Goal: Task Accomplishment & Management: Manage account settings

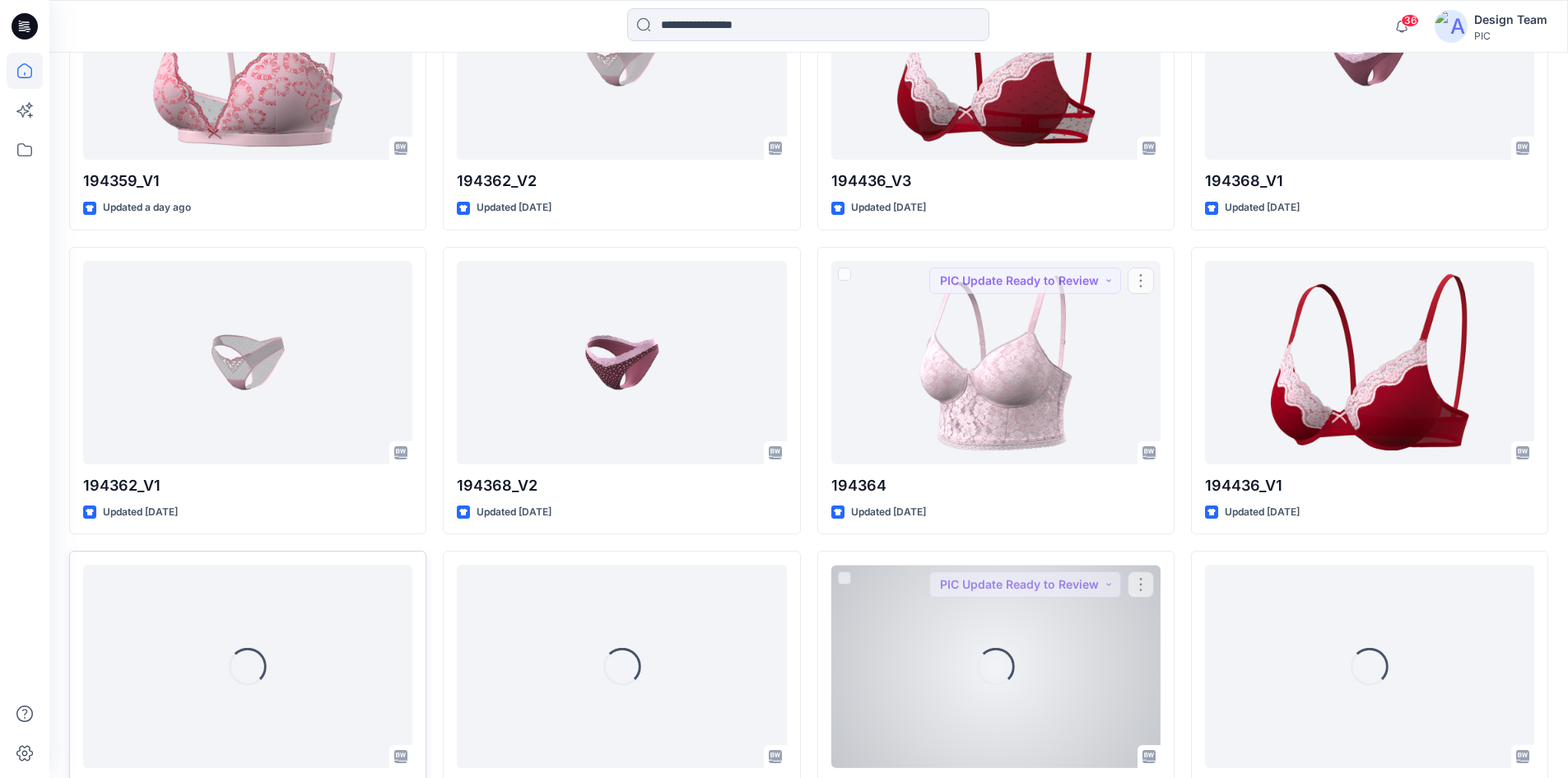
scroll to position [967, 0]
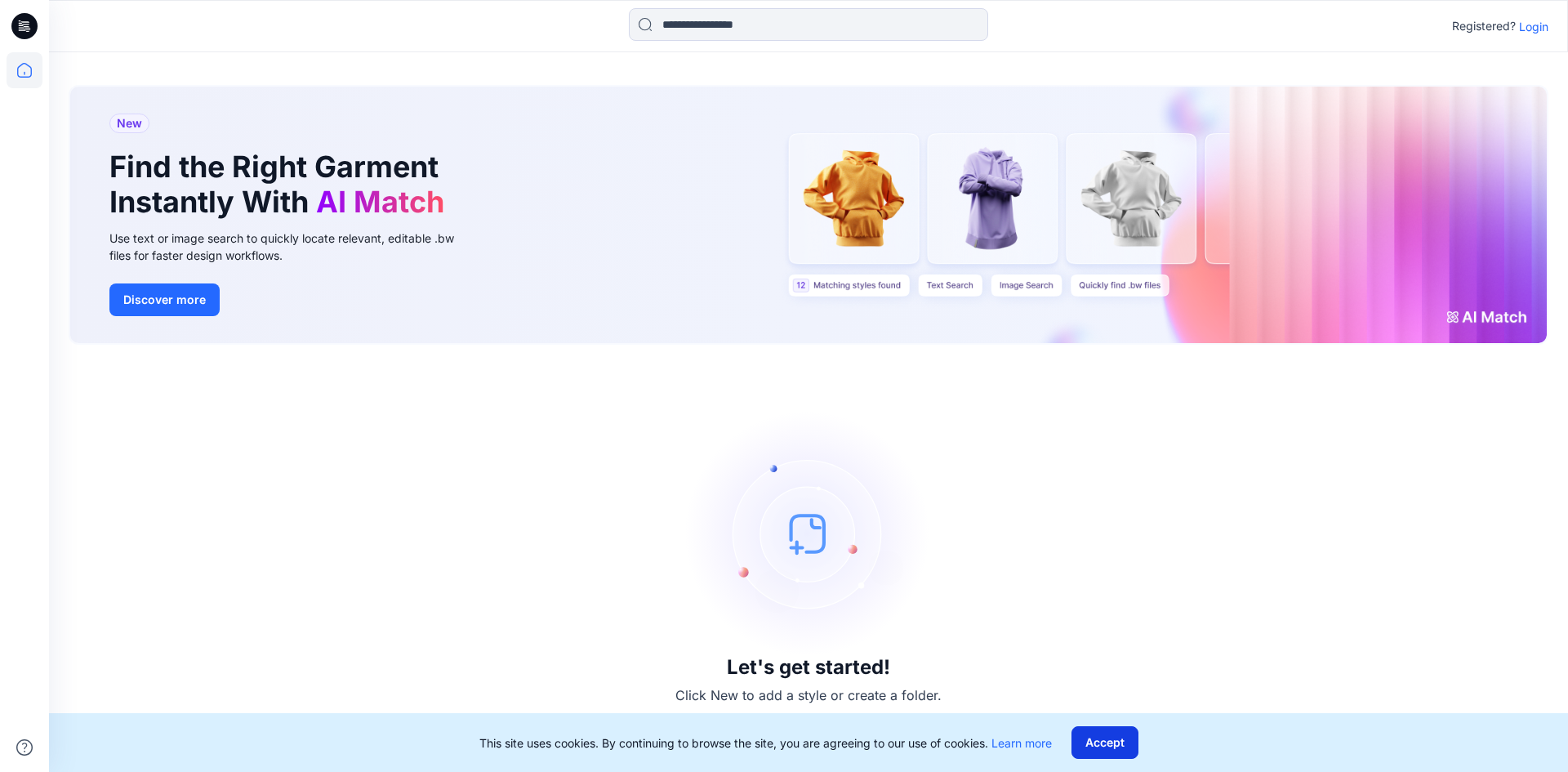
click at [1112, 738] on button "Accept" at bounding box center [1105, 743] width 67 height 33
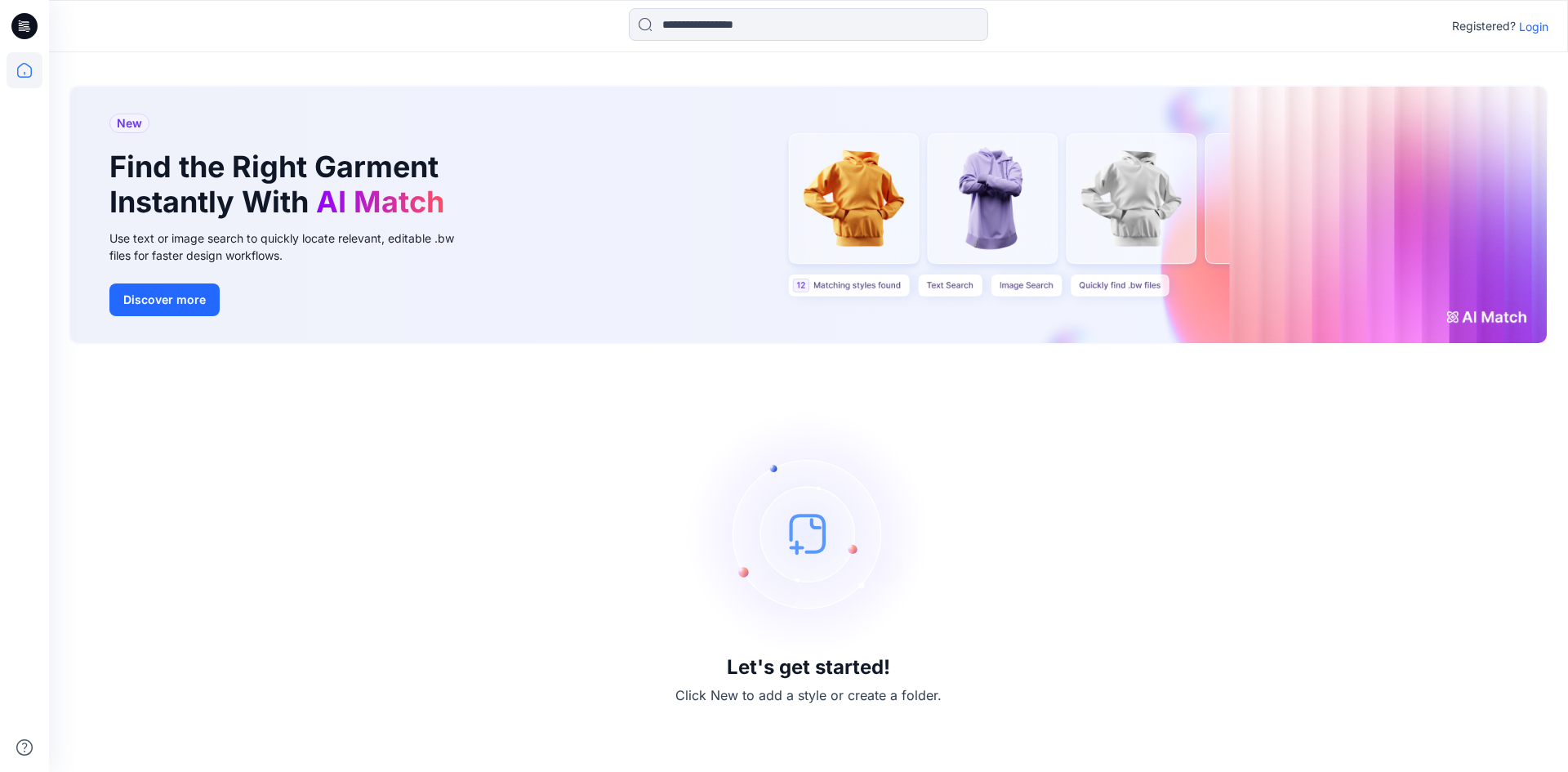
click at [24, 16] on icon at bounding box center [24, 26] width 26 height 26
click at [1541, 27] on p "Login" at bounding box center [1534, 27] width 30 height 17
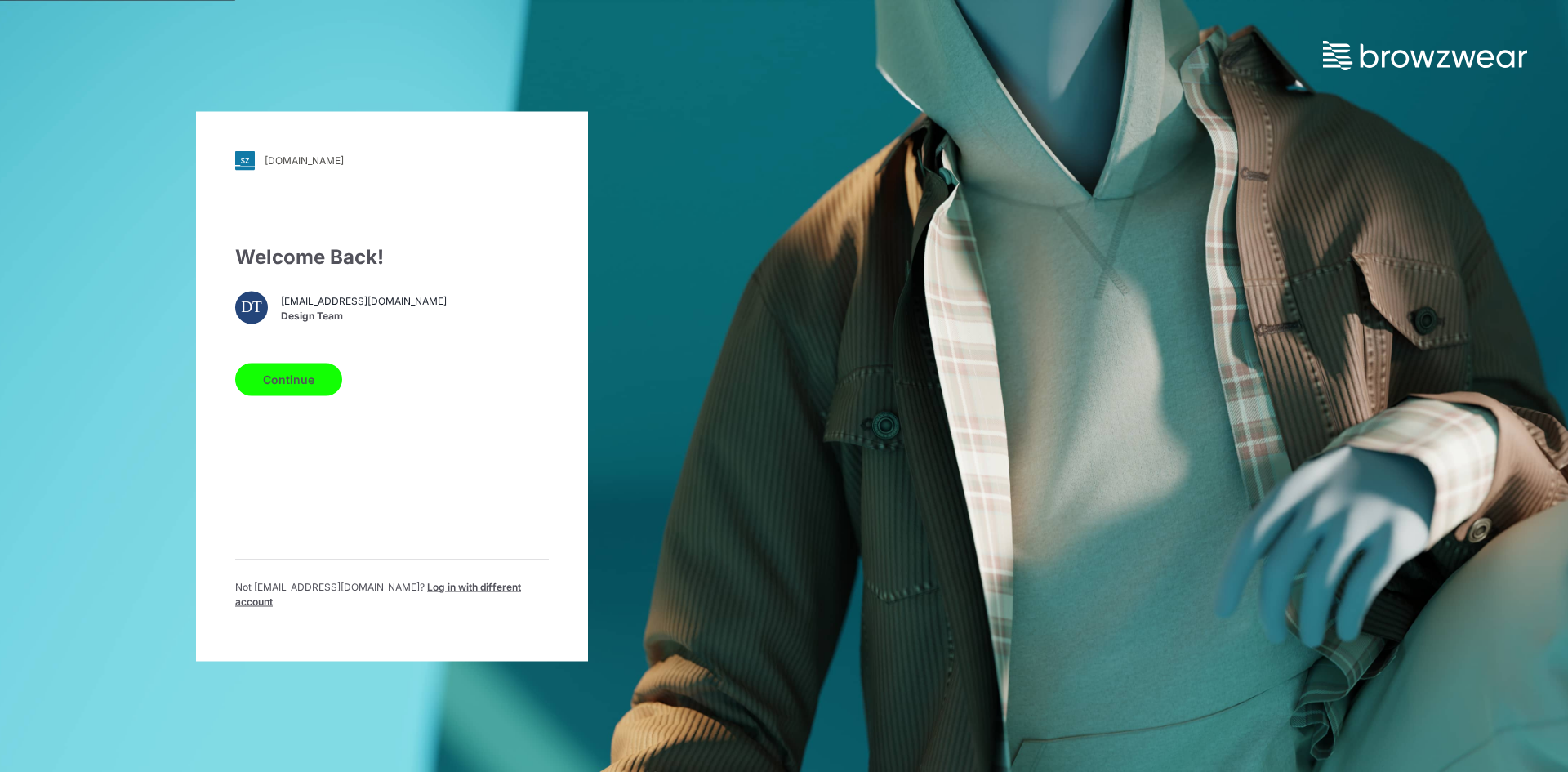
click at [303, 387] on button "Continue" at bounding box center [288, 379] width 107 height 33
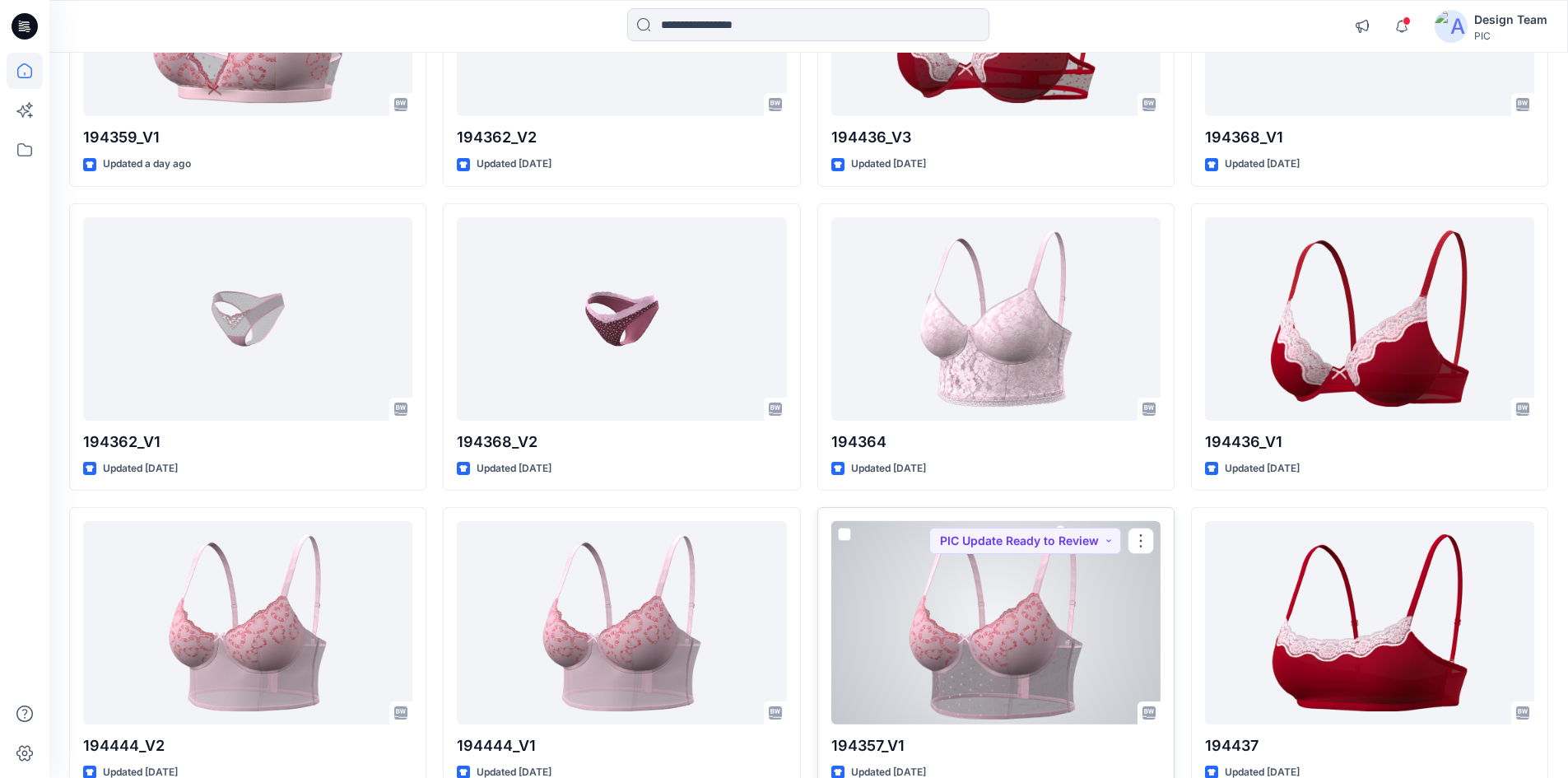
scroll to position [674, 0]
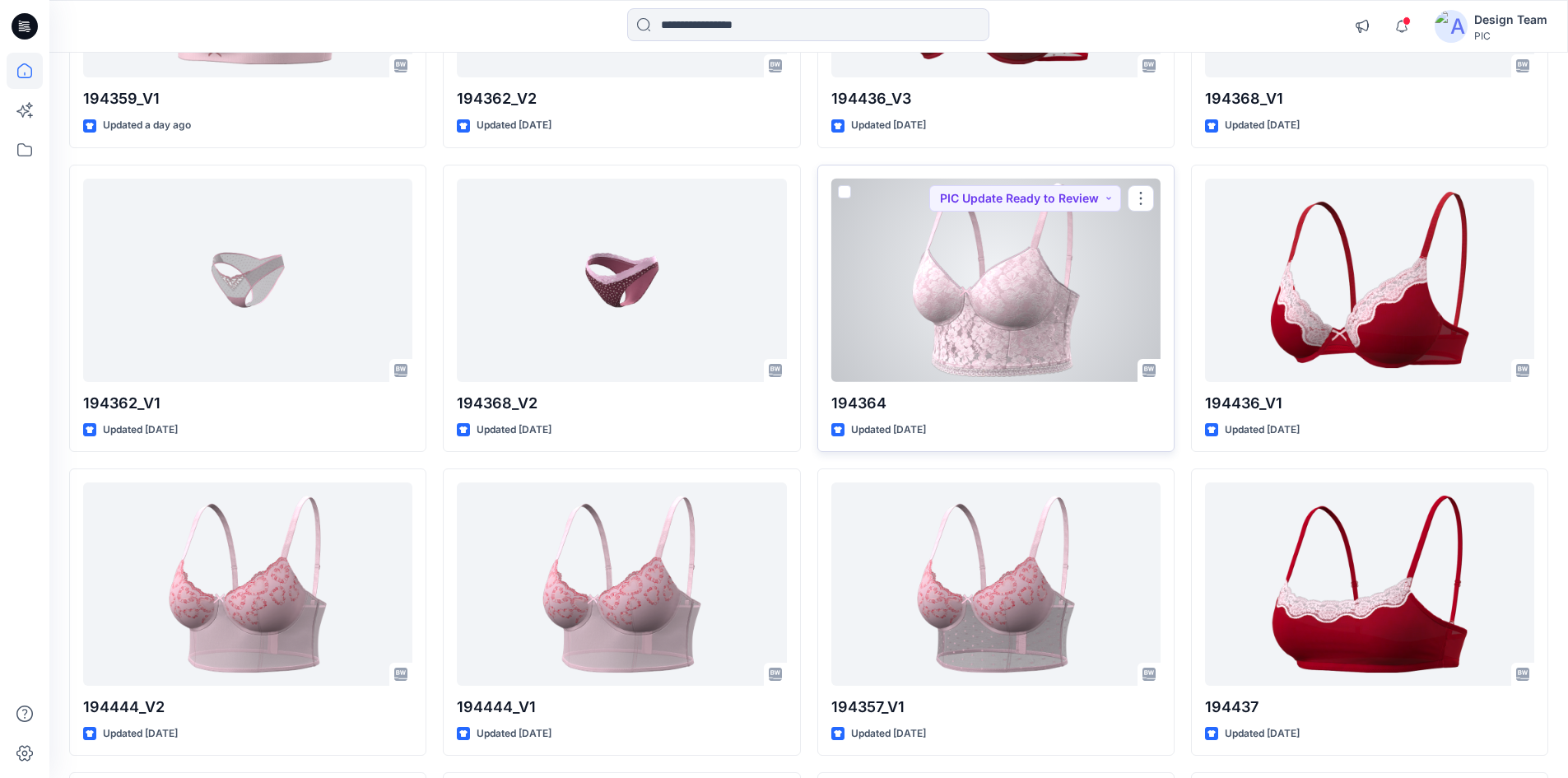
click at [1044, 283] on div at bounding box center [996, 280] width 329 height 204
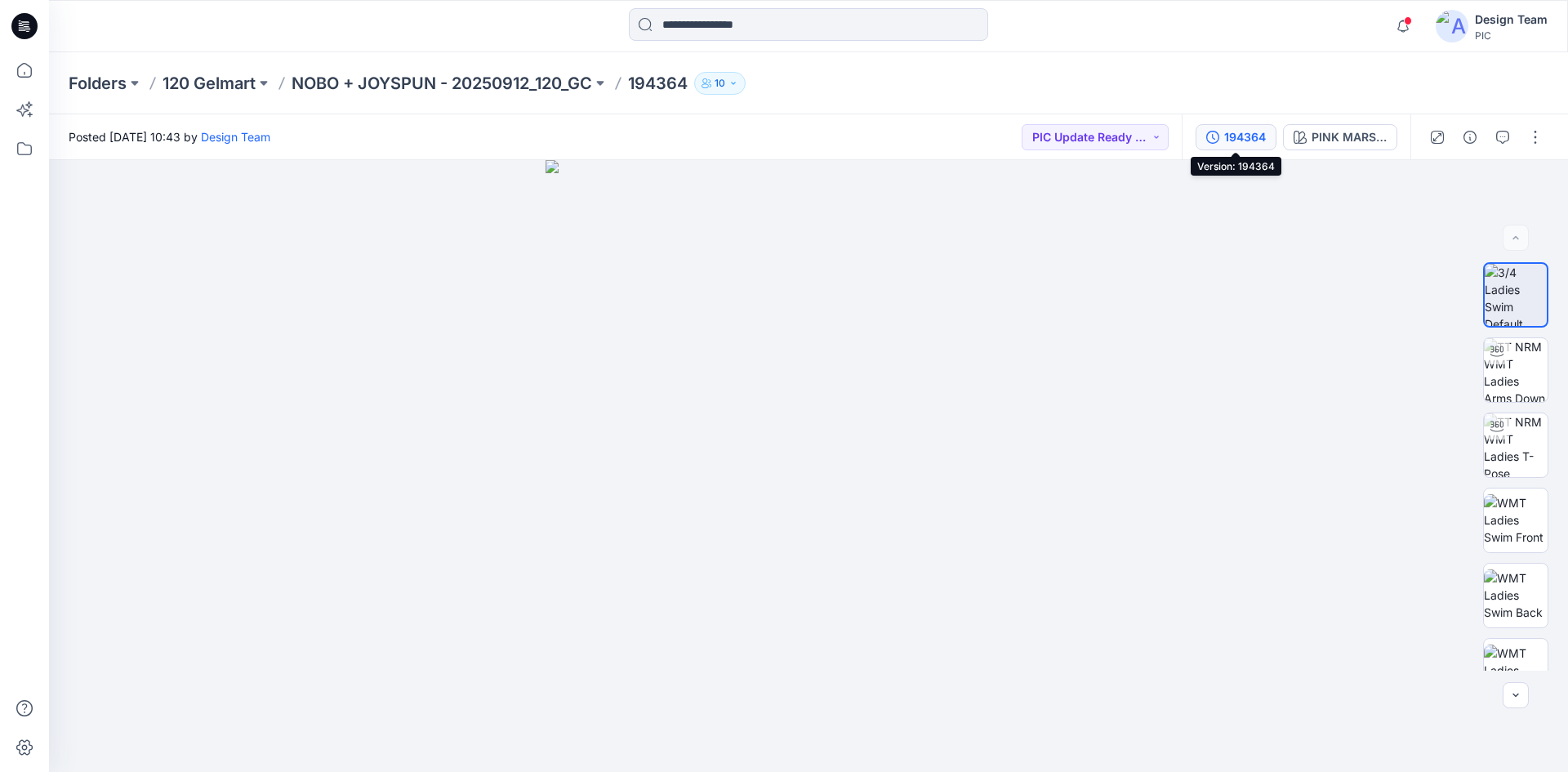
click at [1231, 133] on div "194364" at bounding box center [1246, 137] width 42 height 18
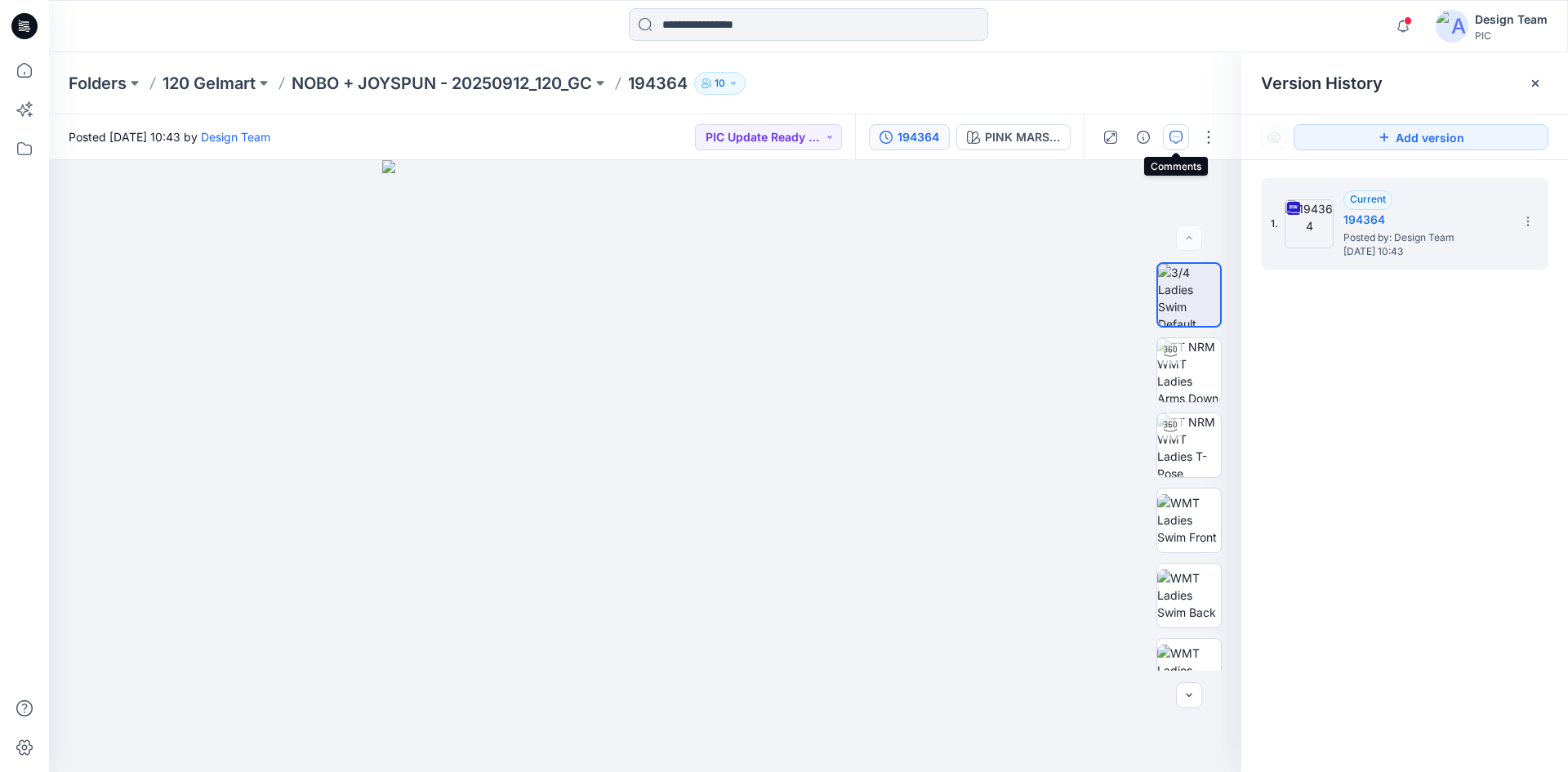
click at [1170, 142] on icon "button" at bounding box center [1176, 137] width 13 height 13
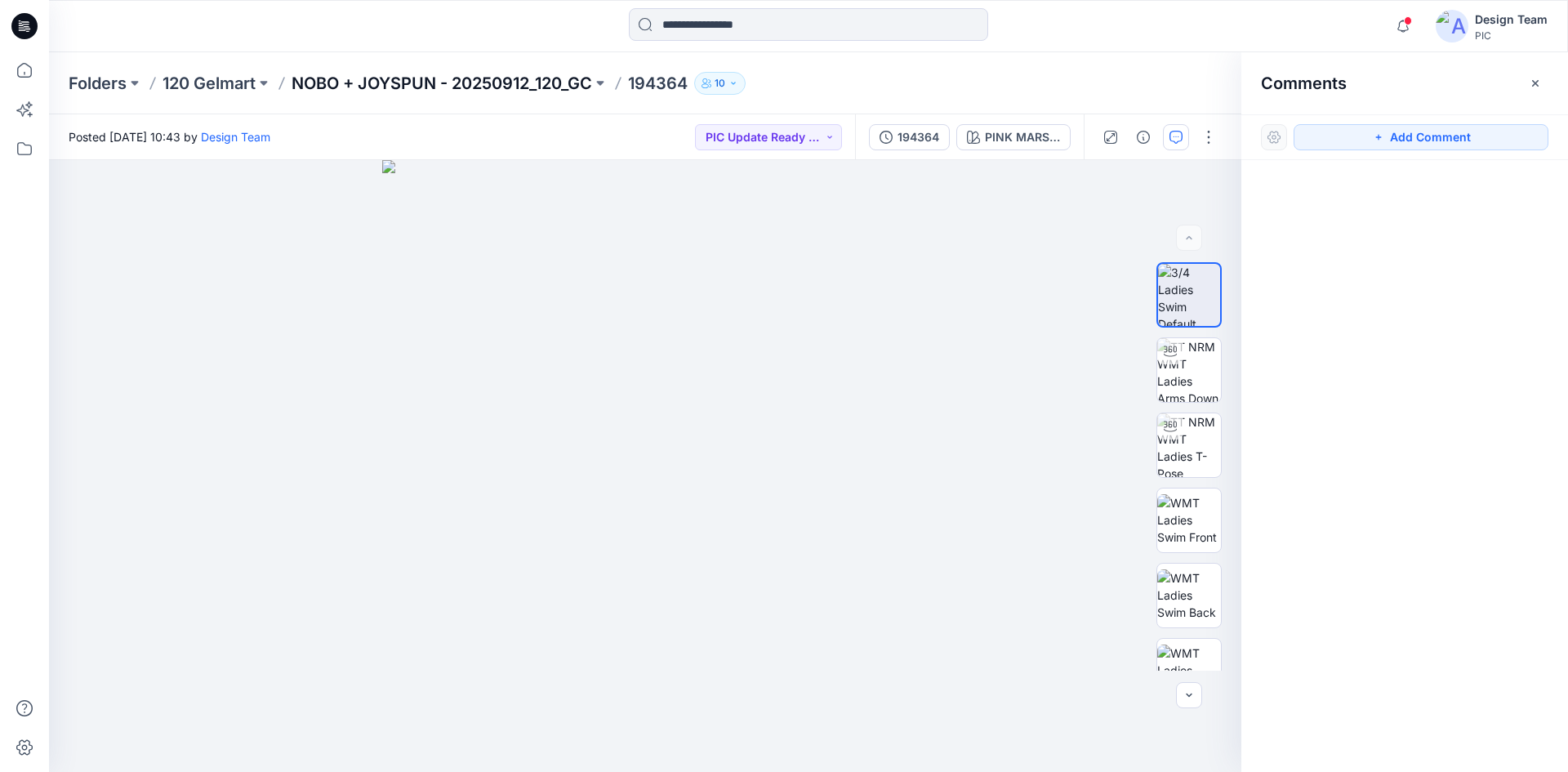
click at [500, 75] on p "NOBO + JOYSPUN - 20250912_120_GC" at bounding box center [442, 84] width 301 height 23
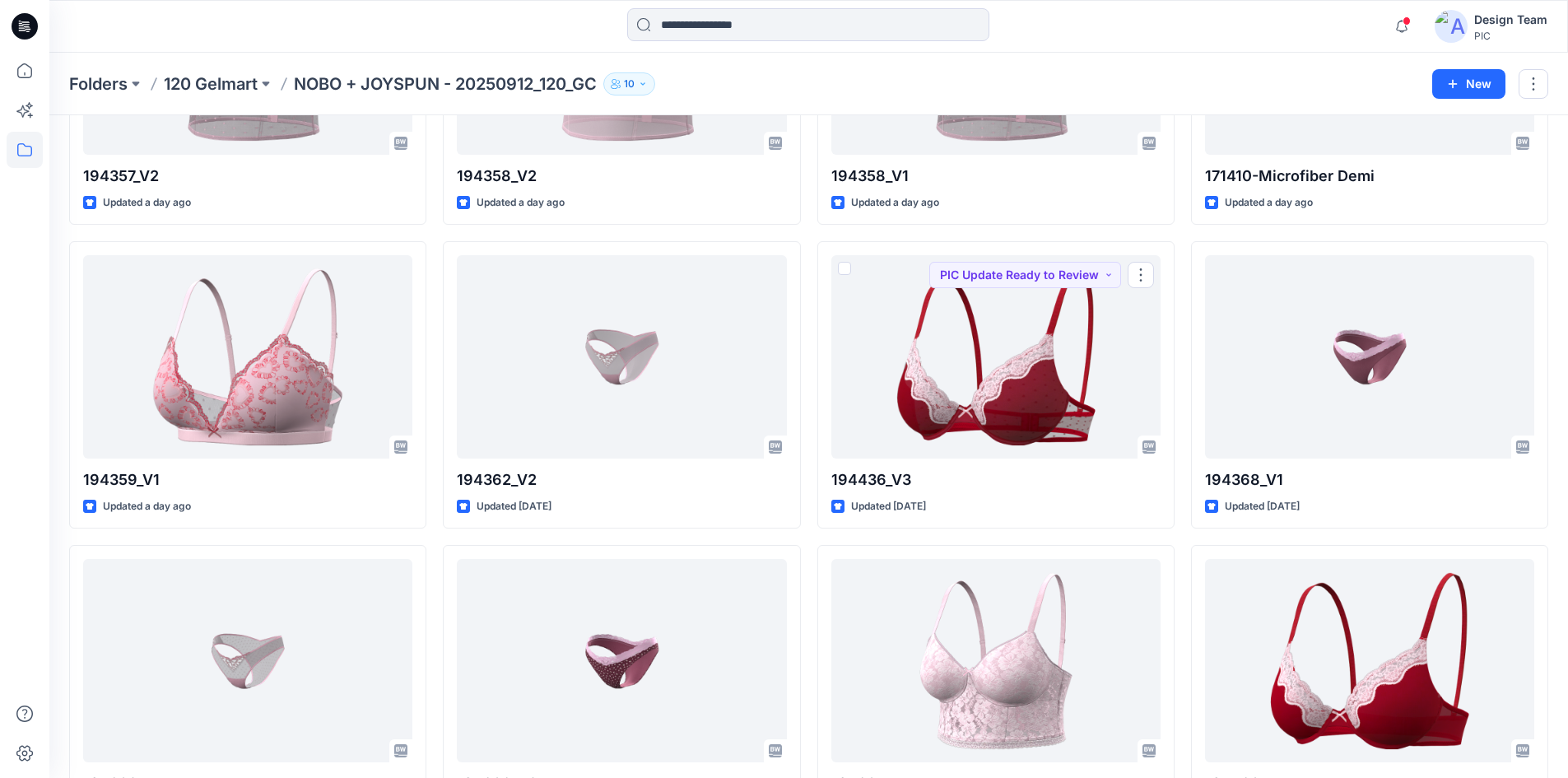
scroll to position [329, 0]
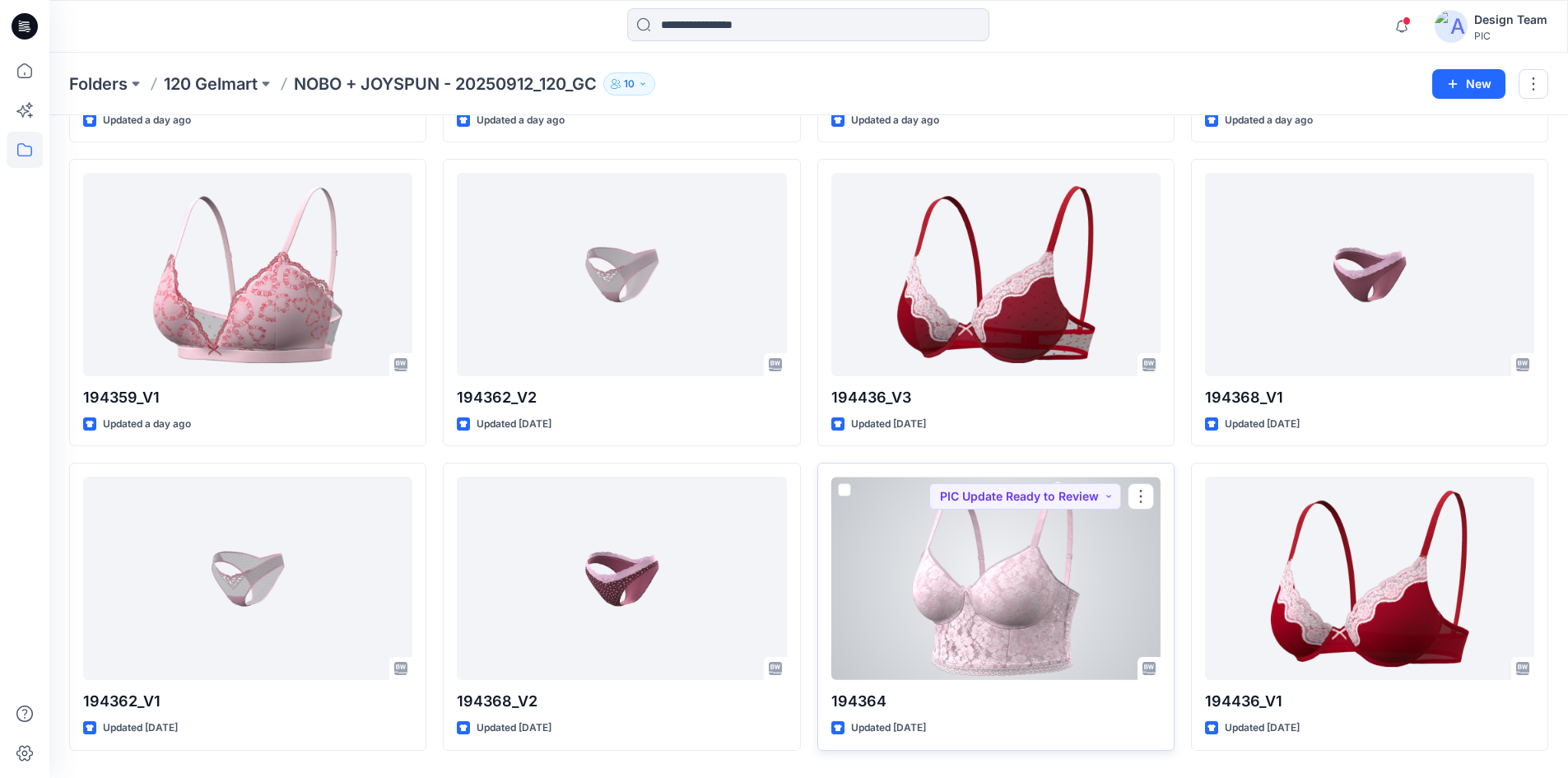
click at [979, 588] on div at bounding box center [996, 579] width 329 height 204
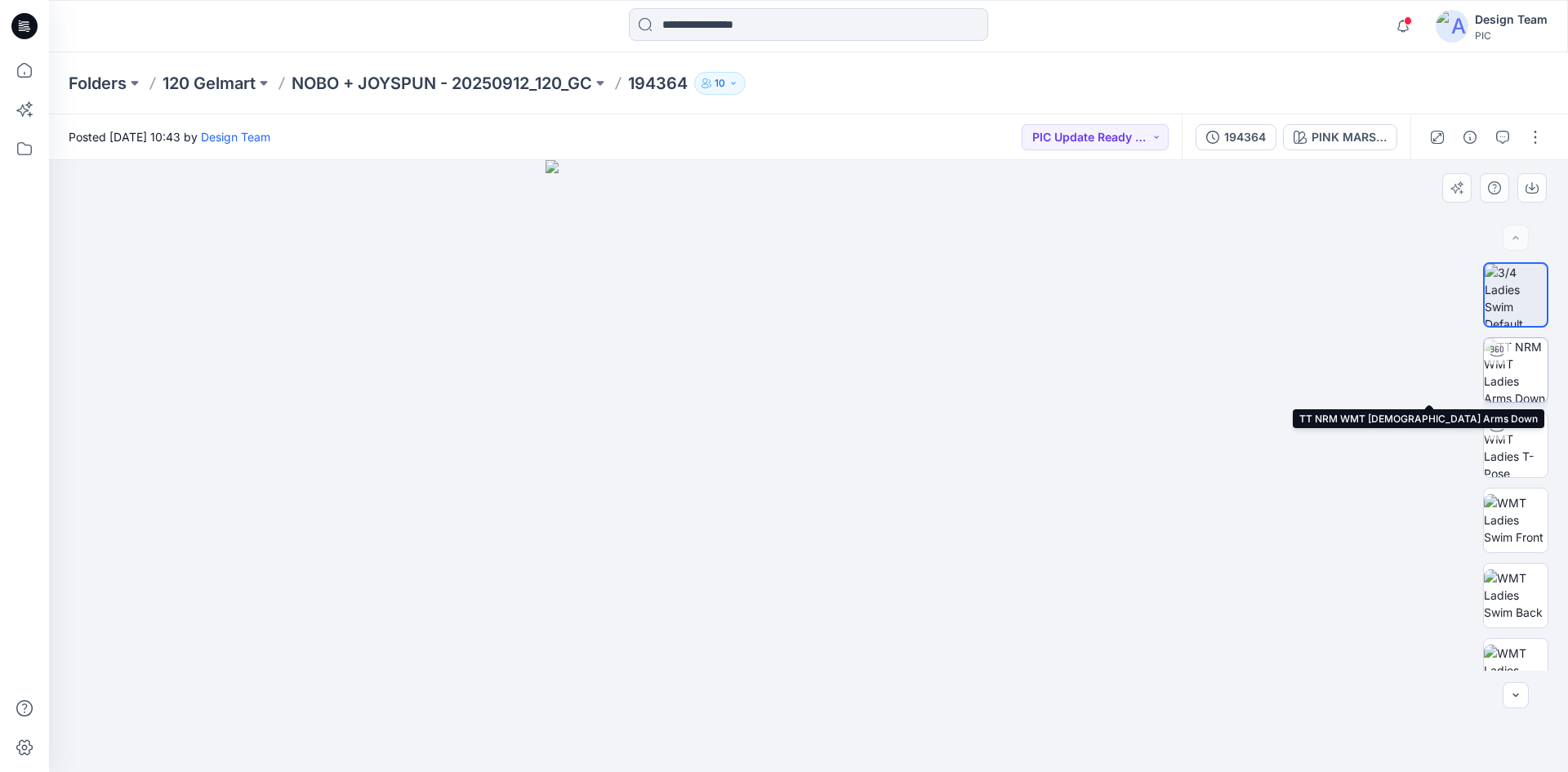
click at [1507, 372] on img at bounding box center [1516, 369] width 64 height 64
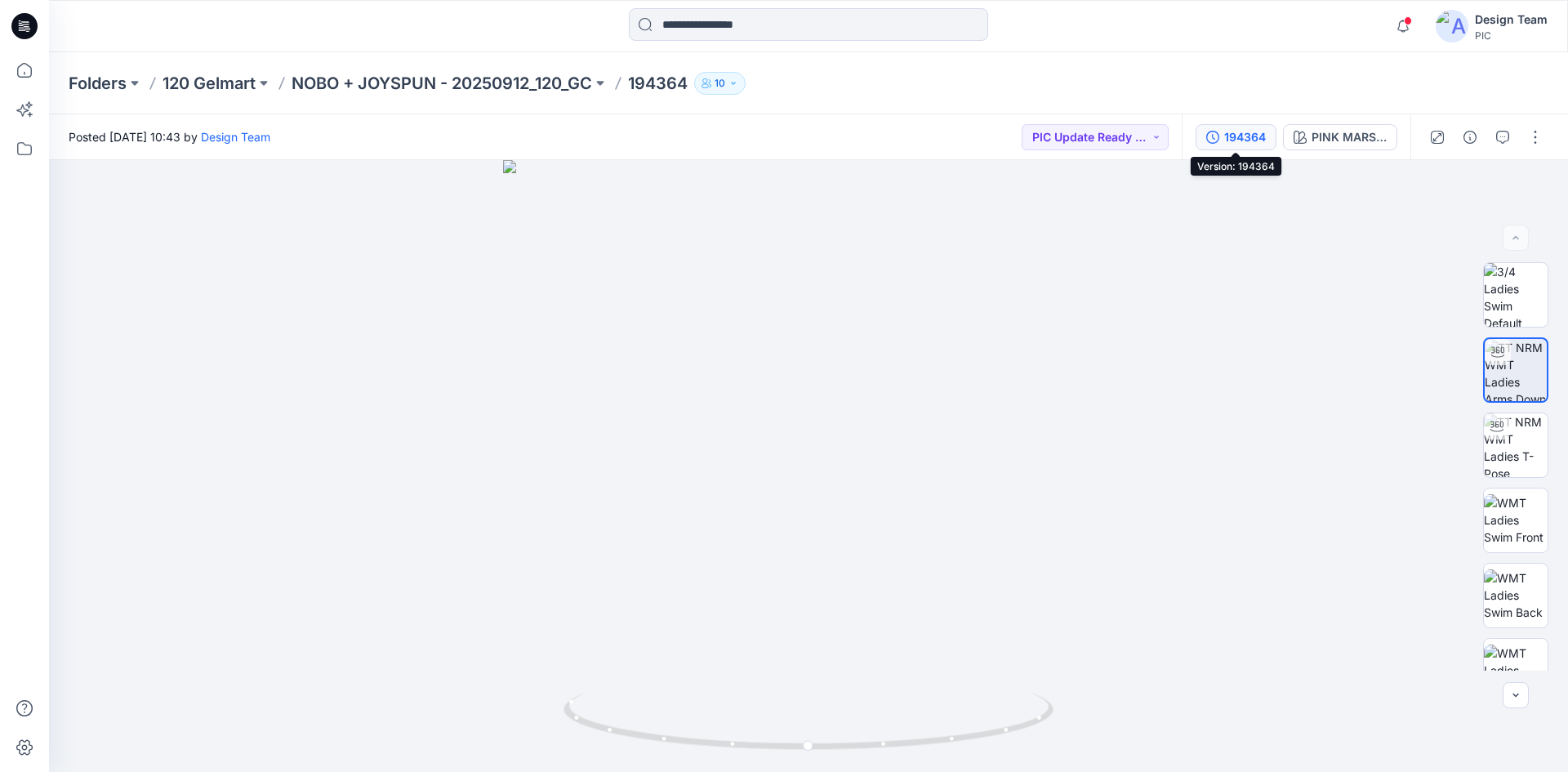
click at [1218, 125] on button "194364" at bounding box center [1236, 138] width 81 height 26
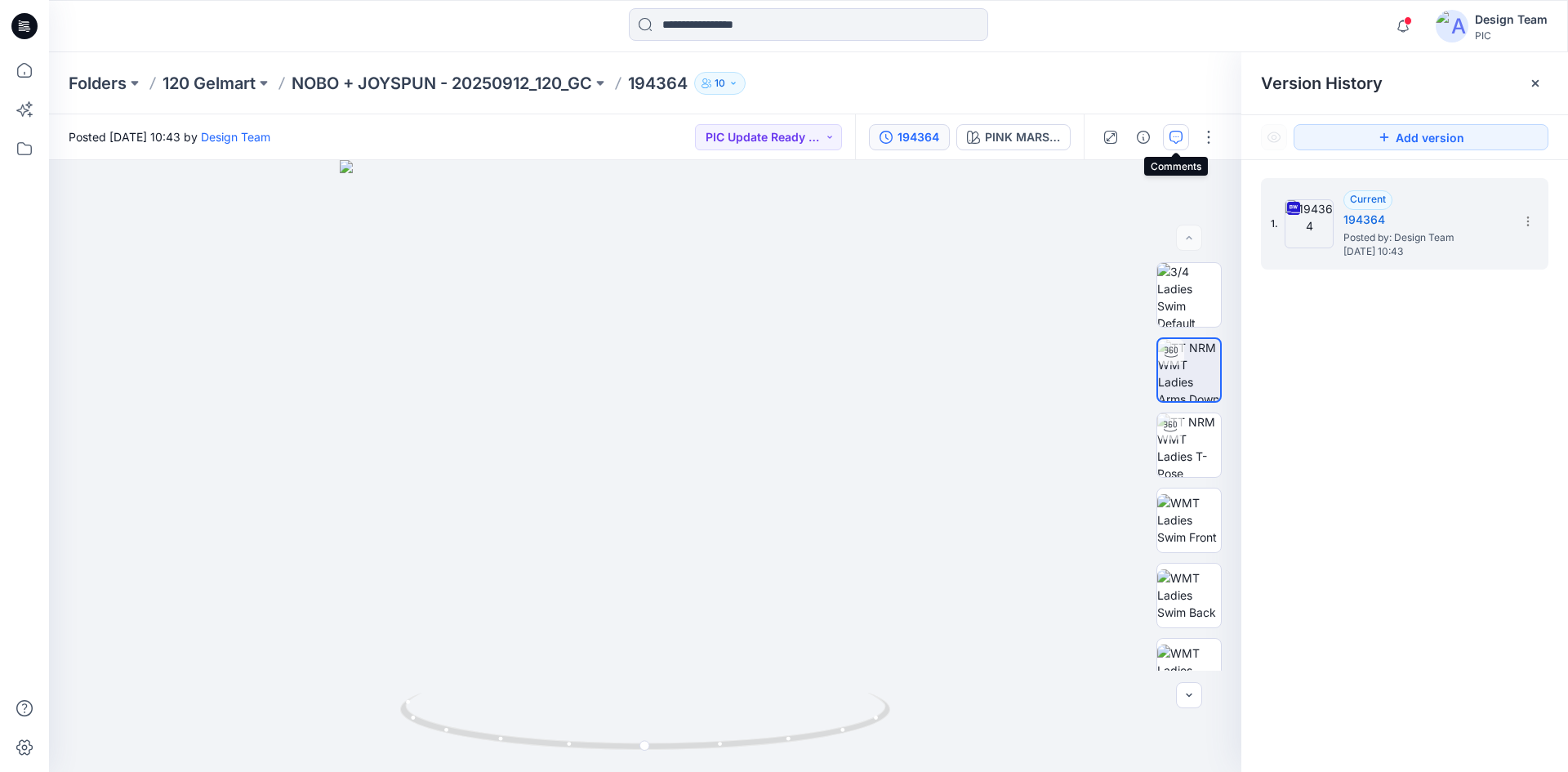
click at [1185, 138] on button "button" at bounding box center [1176, 138] width 26 height 26
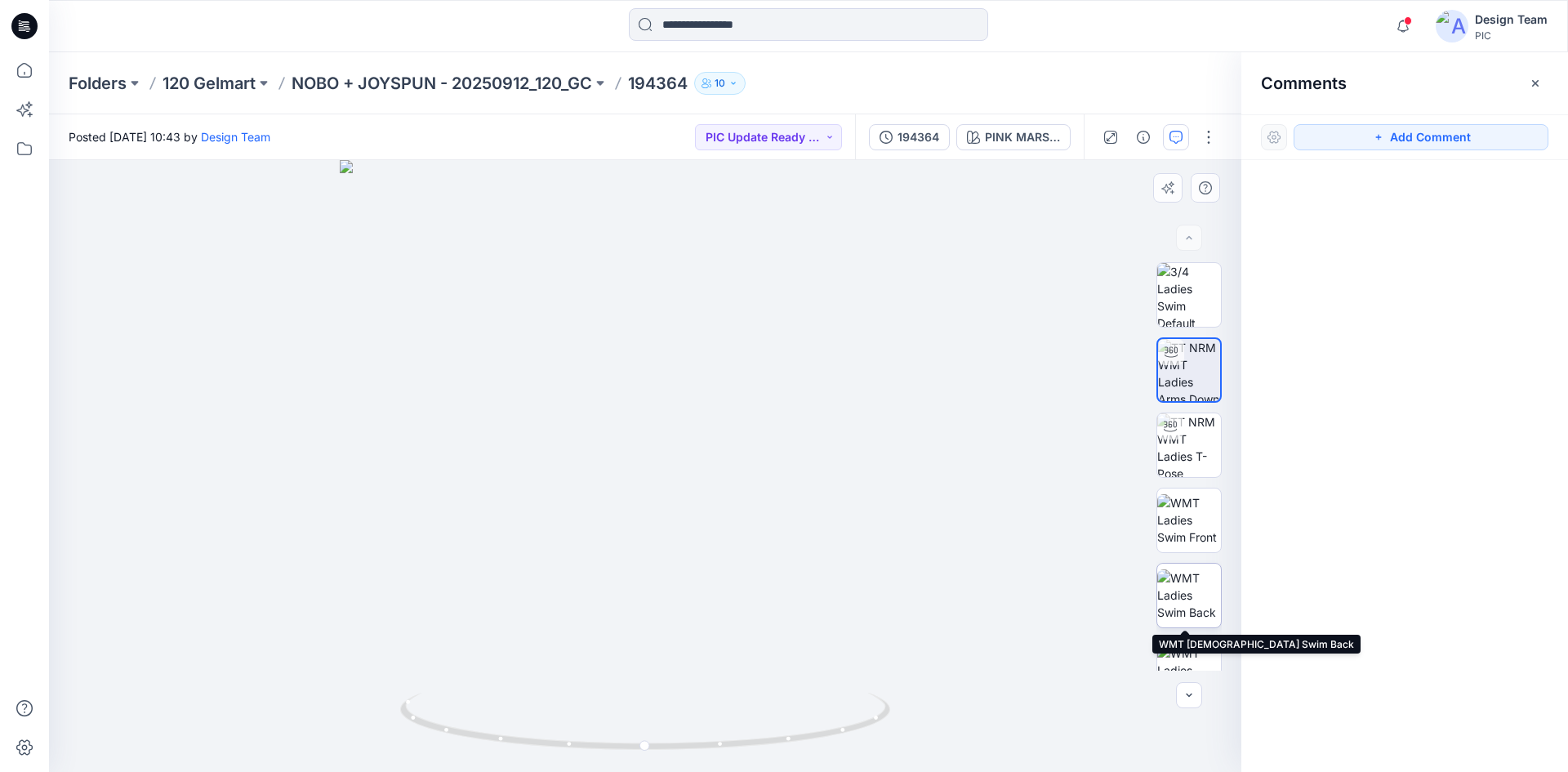
click at [1189, 596] on img at bounding box center [1189, 595] width 64 height 51
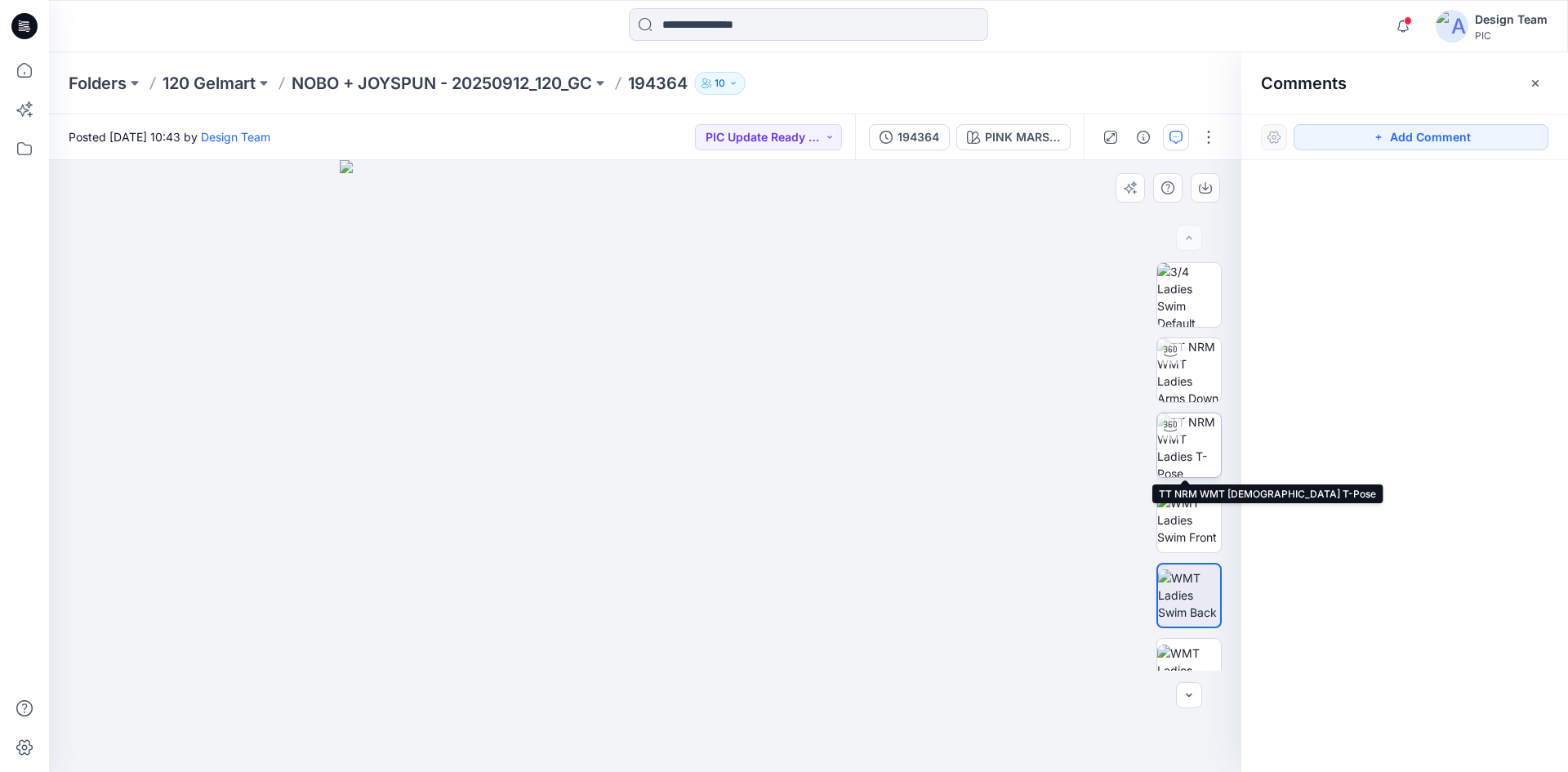
click at [1180, 442] on img at bounding box center [1189, 444] width 64 height 64
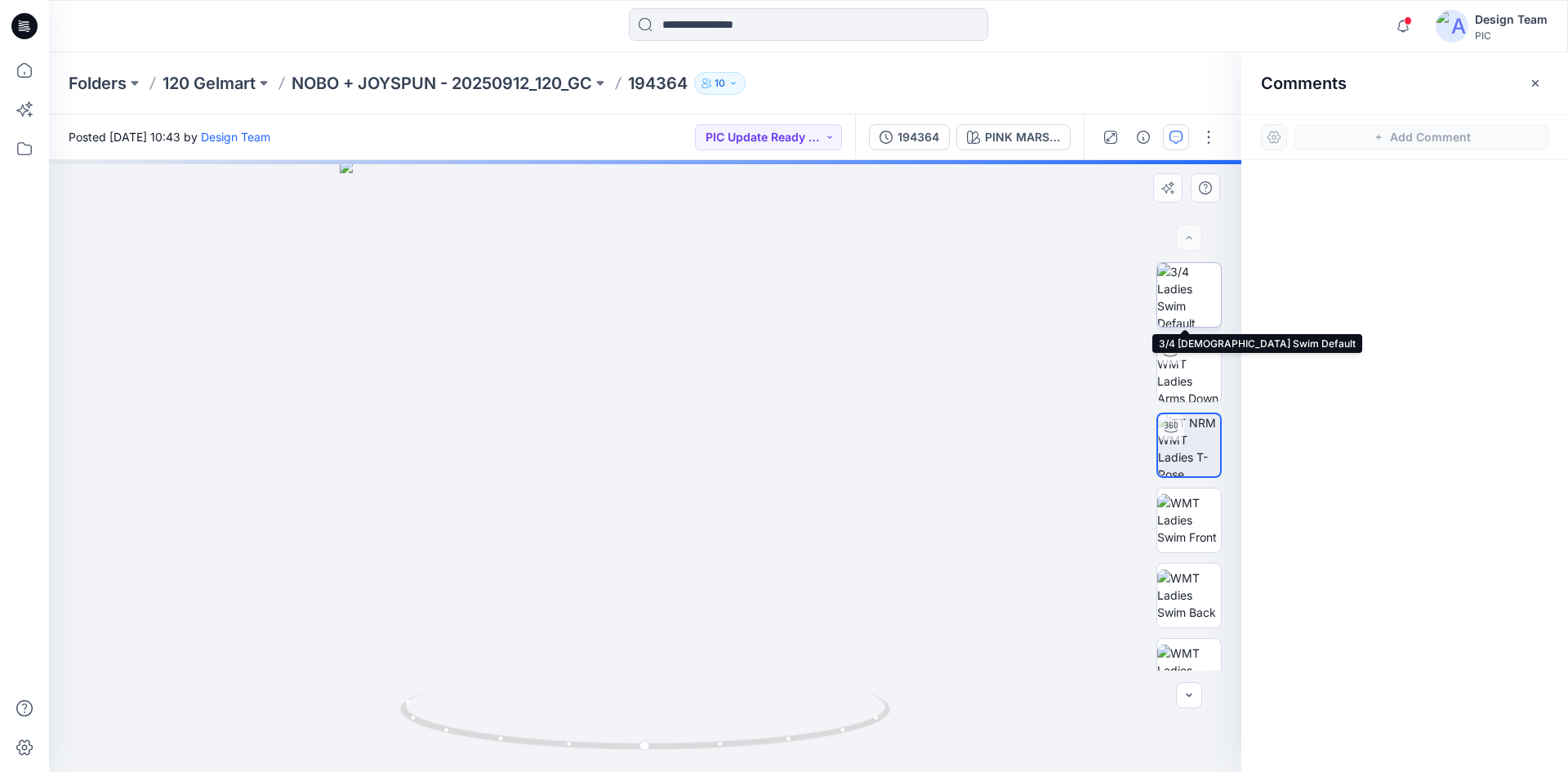
click at [1174, 274] on img at bounding box center [1189, 295] width 64 height 64
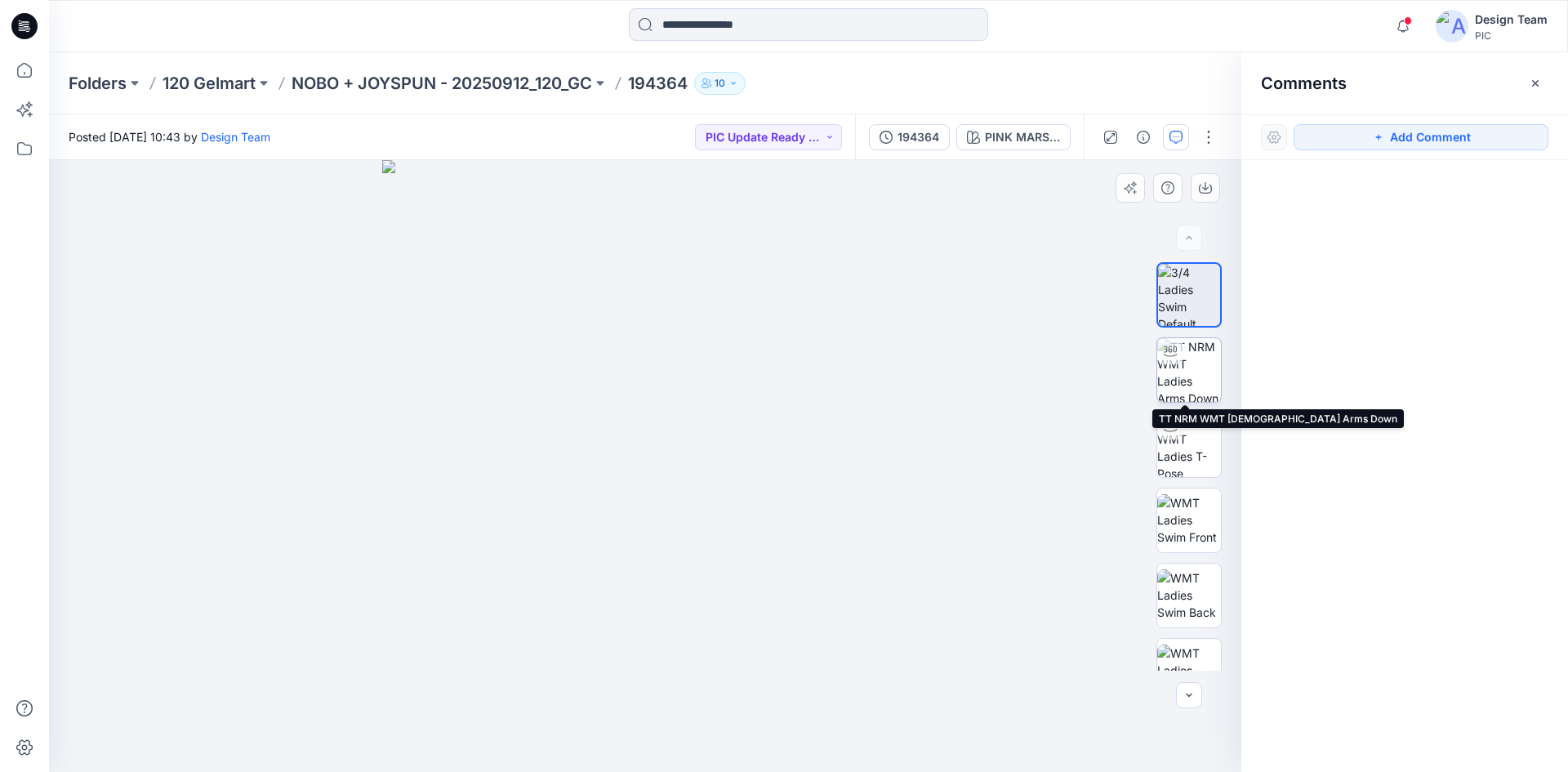
click at [1196, 371] on img at bounding box center [1189, 369] width 64 height 64
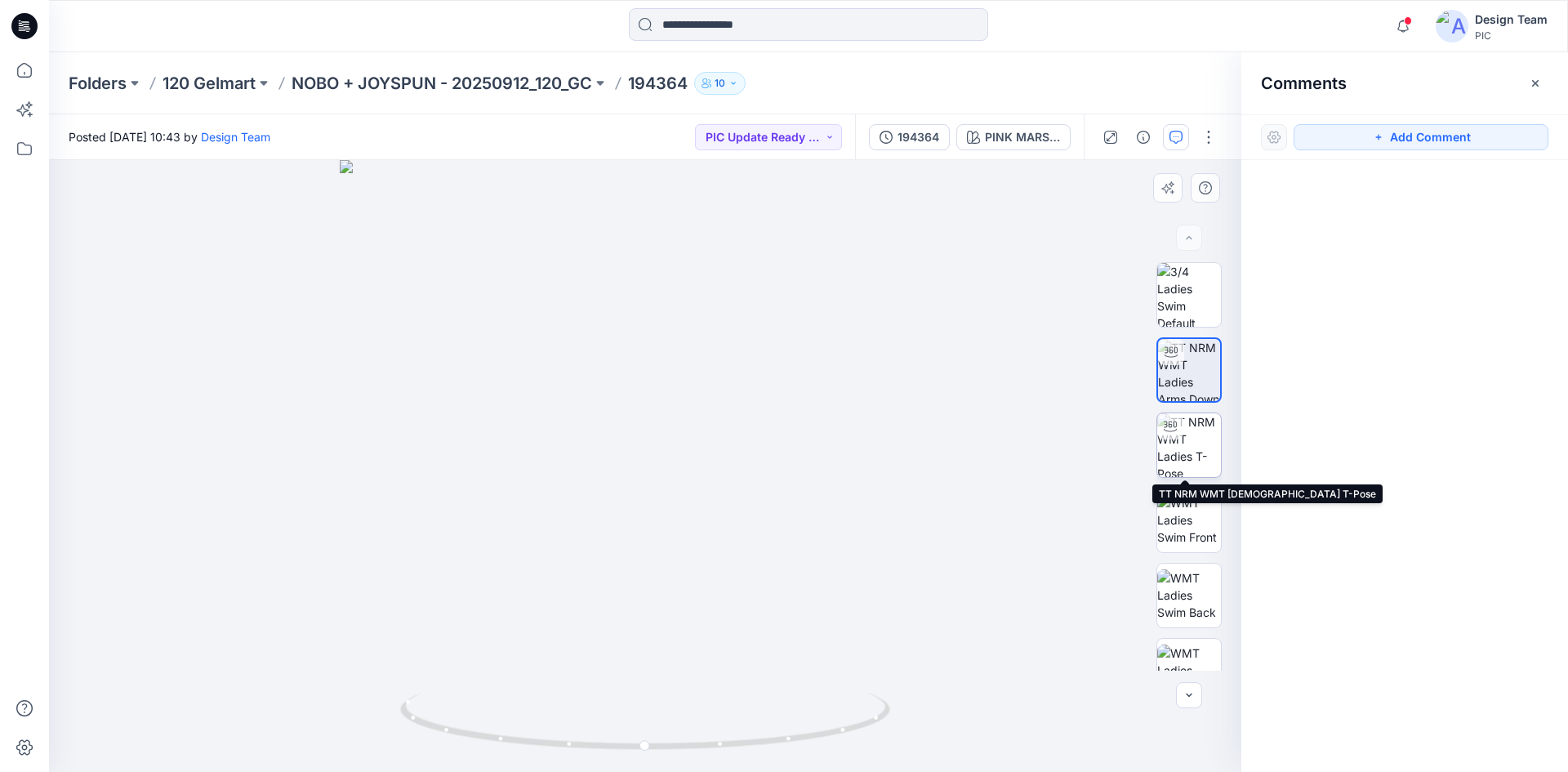
click at [1184, 440] on img at bounding box center [1189, 444] width 64 height 64
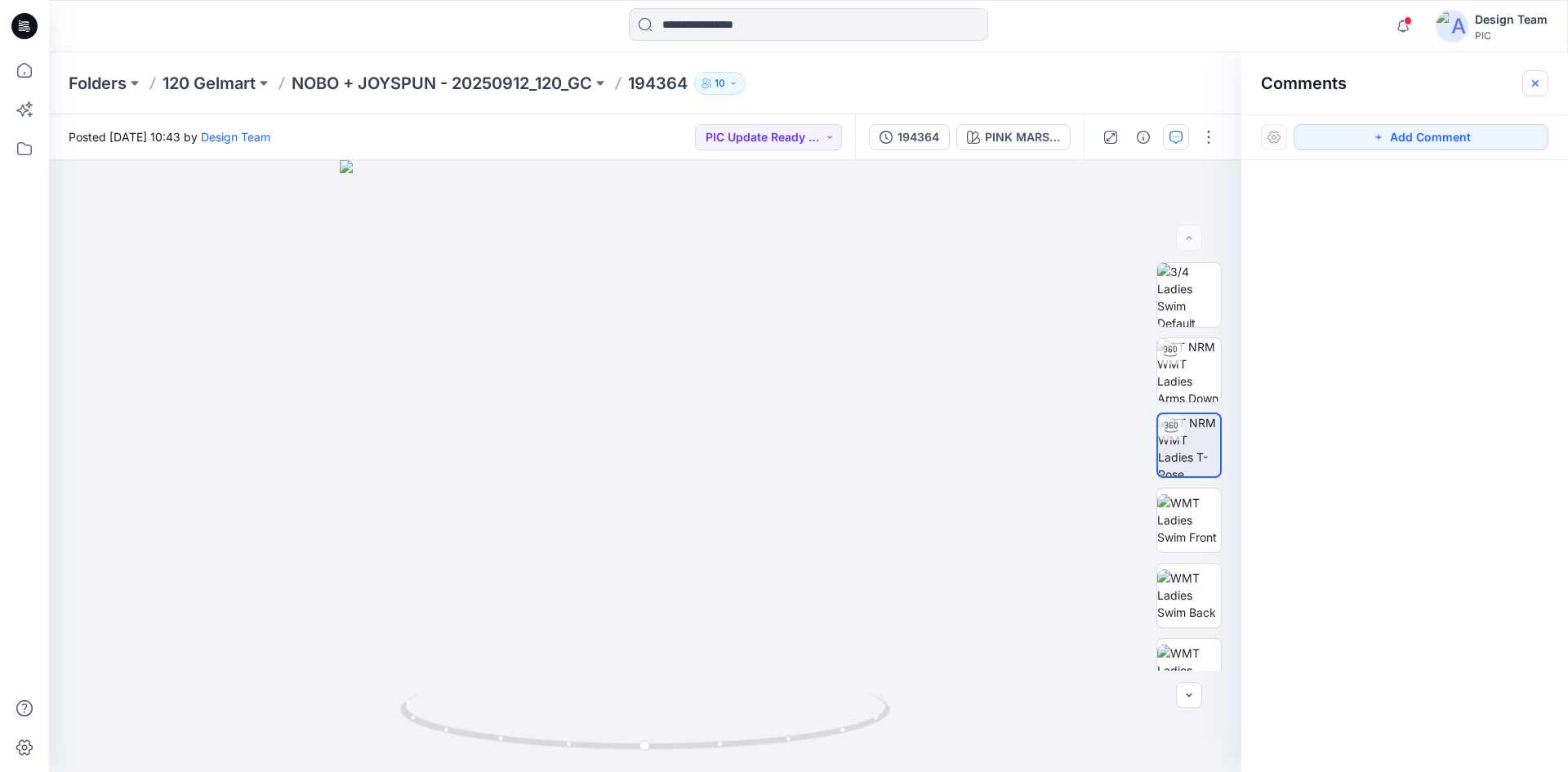
click at [1533, 77] on icon "button" at bounding box center [1535, 83] width 13 height 13
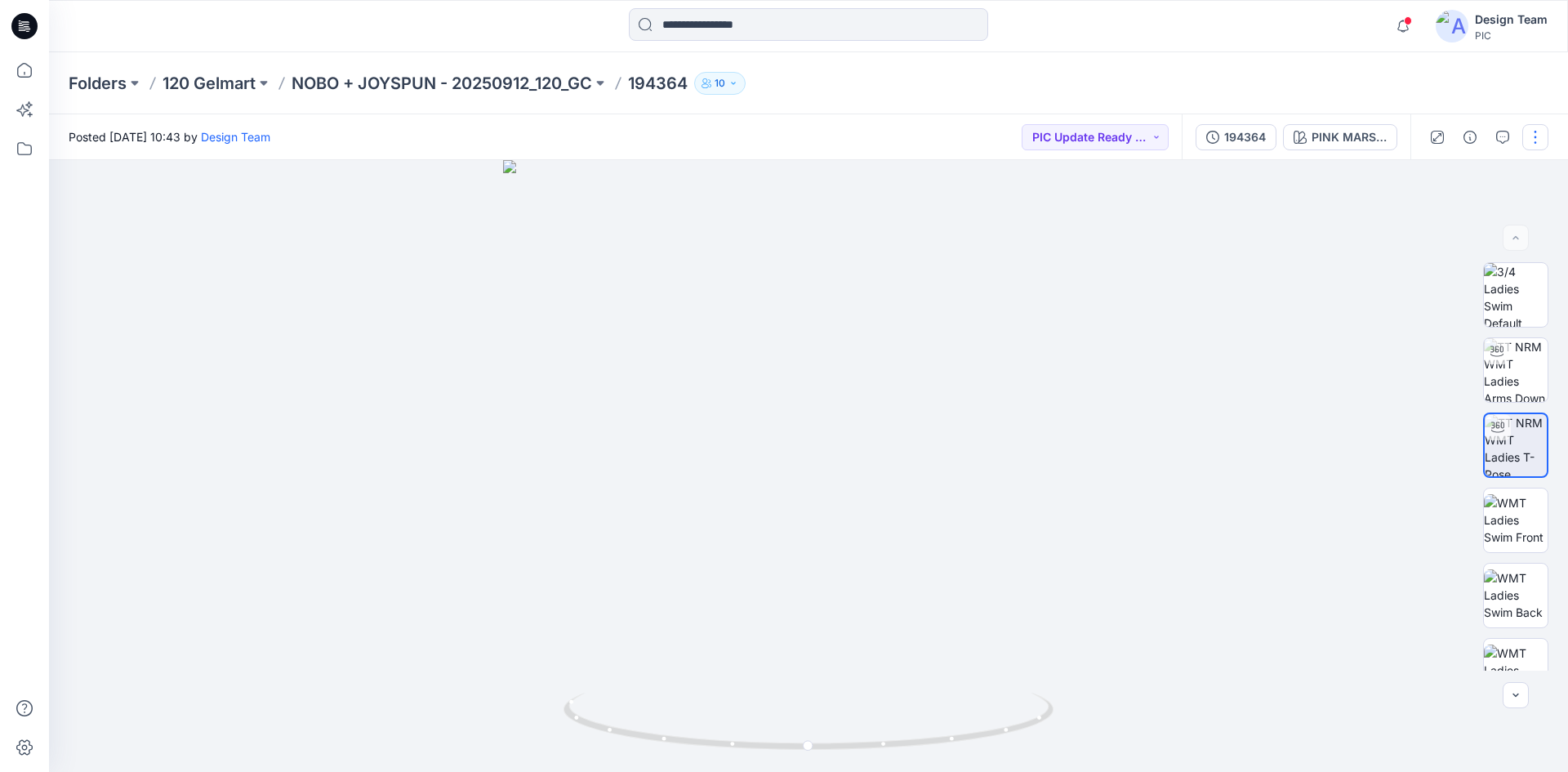
click at [1533, 142] on button "button" at bounding box center [1536, 138] width 26 height 26
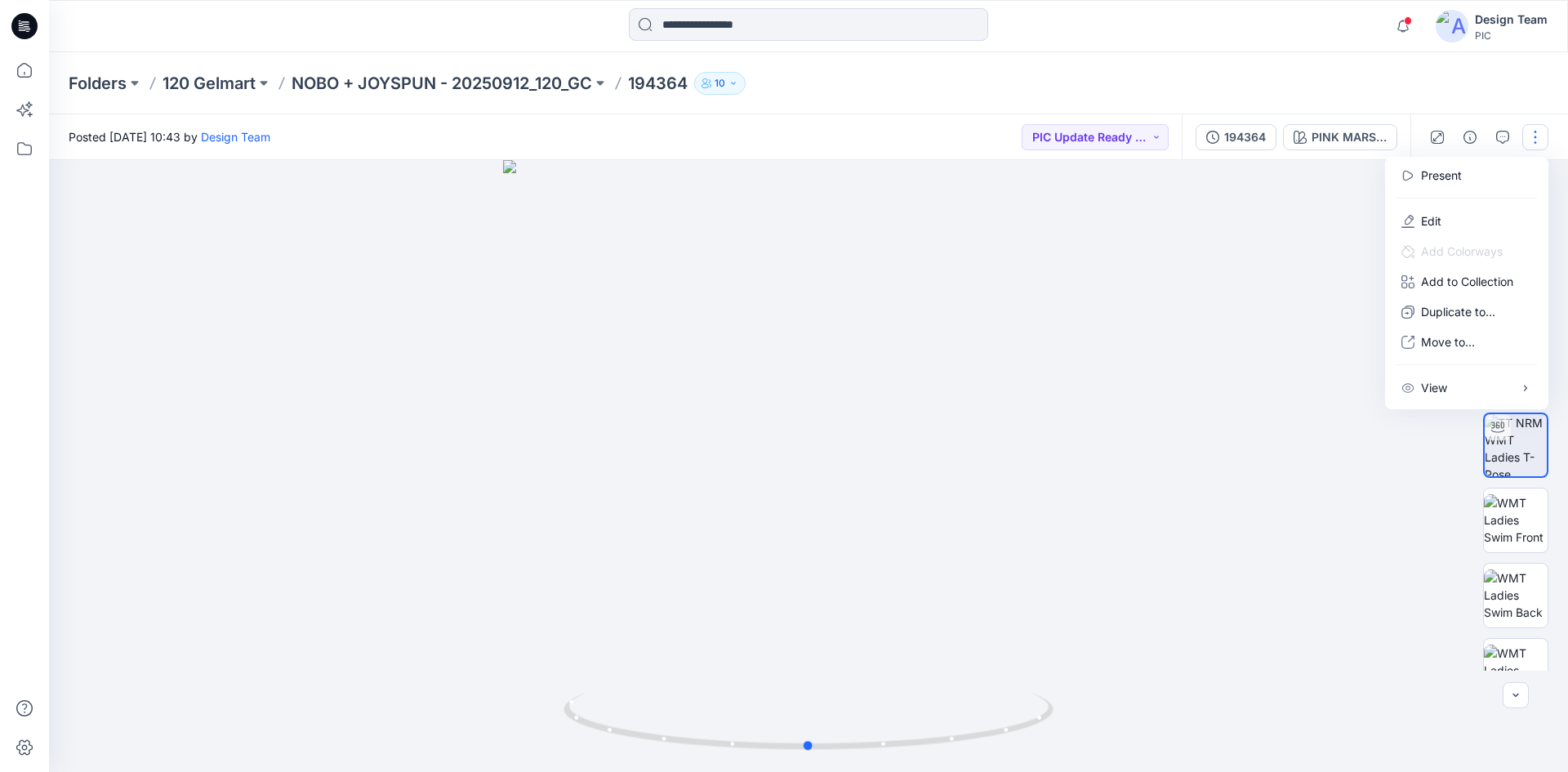
click at [284, 235] on div at bounding box center [808, 466] width 1519 height 612
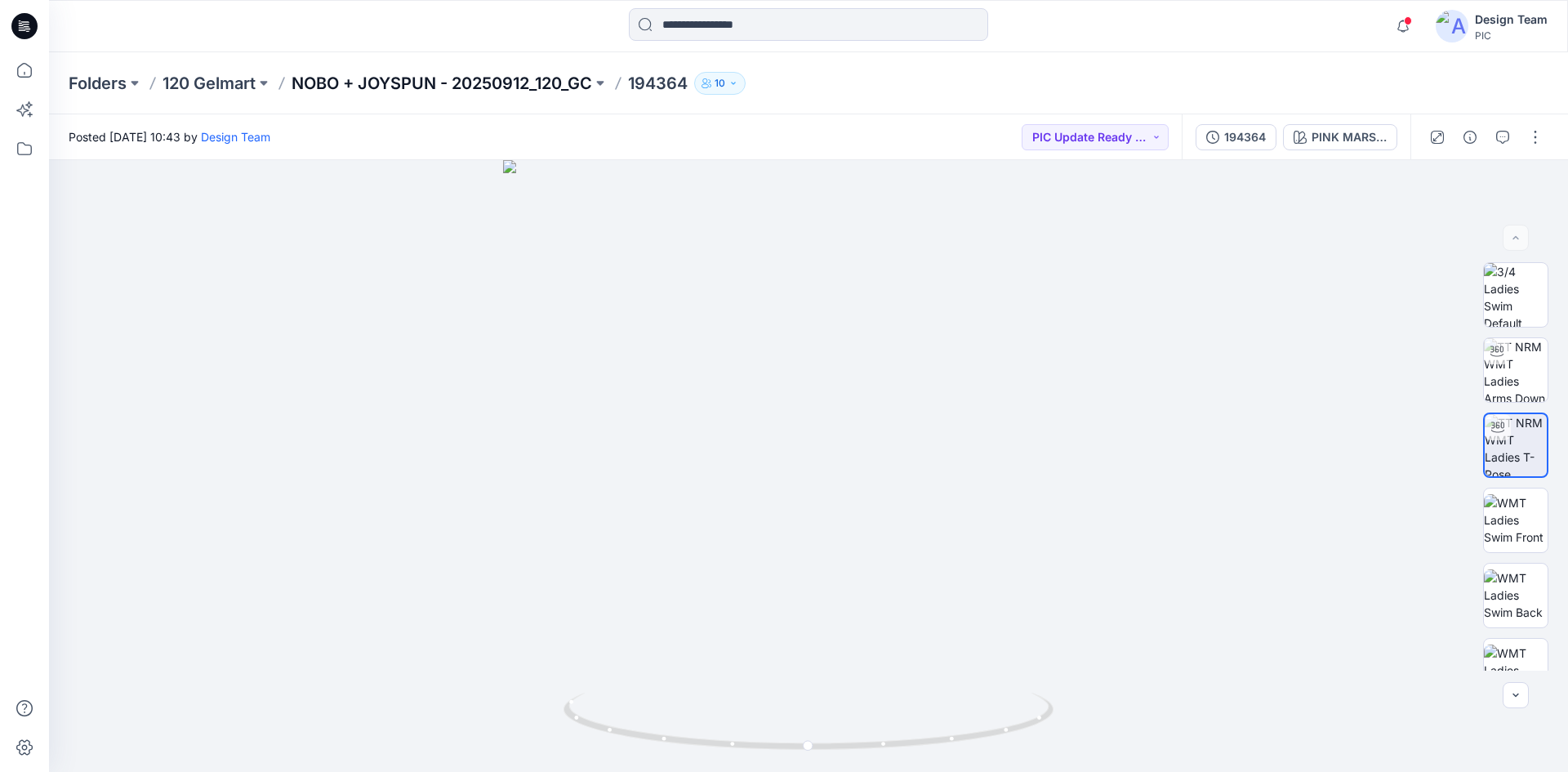
click at [530, 82] on p "NOBO + JOYSPUN - 20250912_120_GC" at bounding box center [442, 84] width 301 height 23
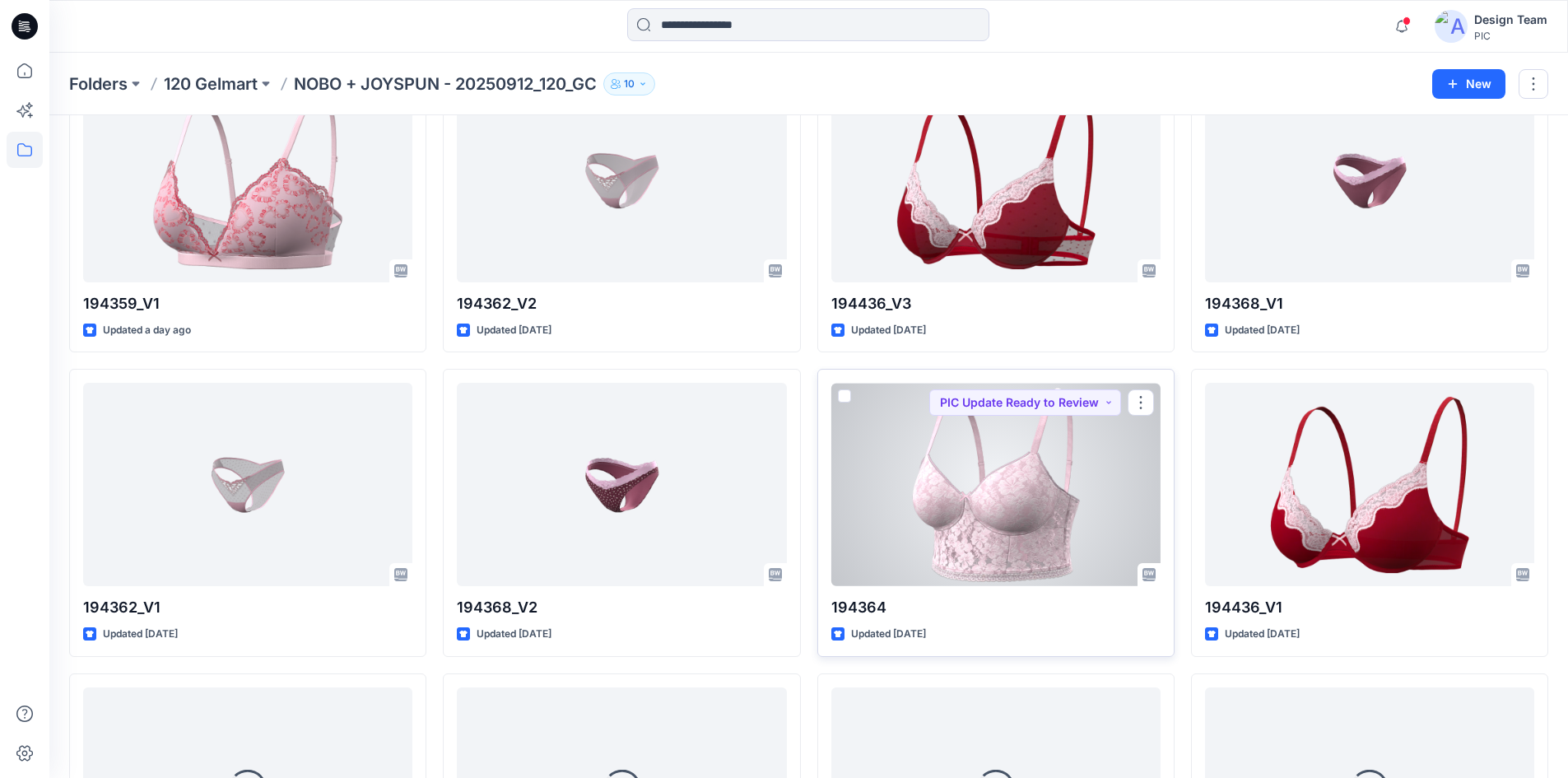
scroll to position [464, 0]
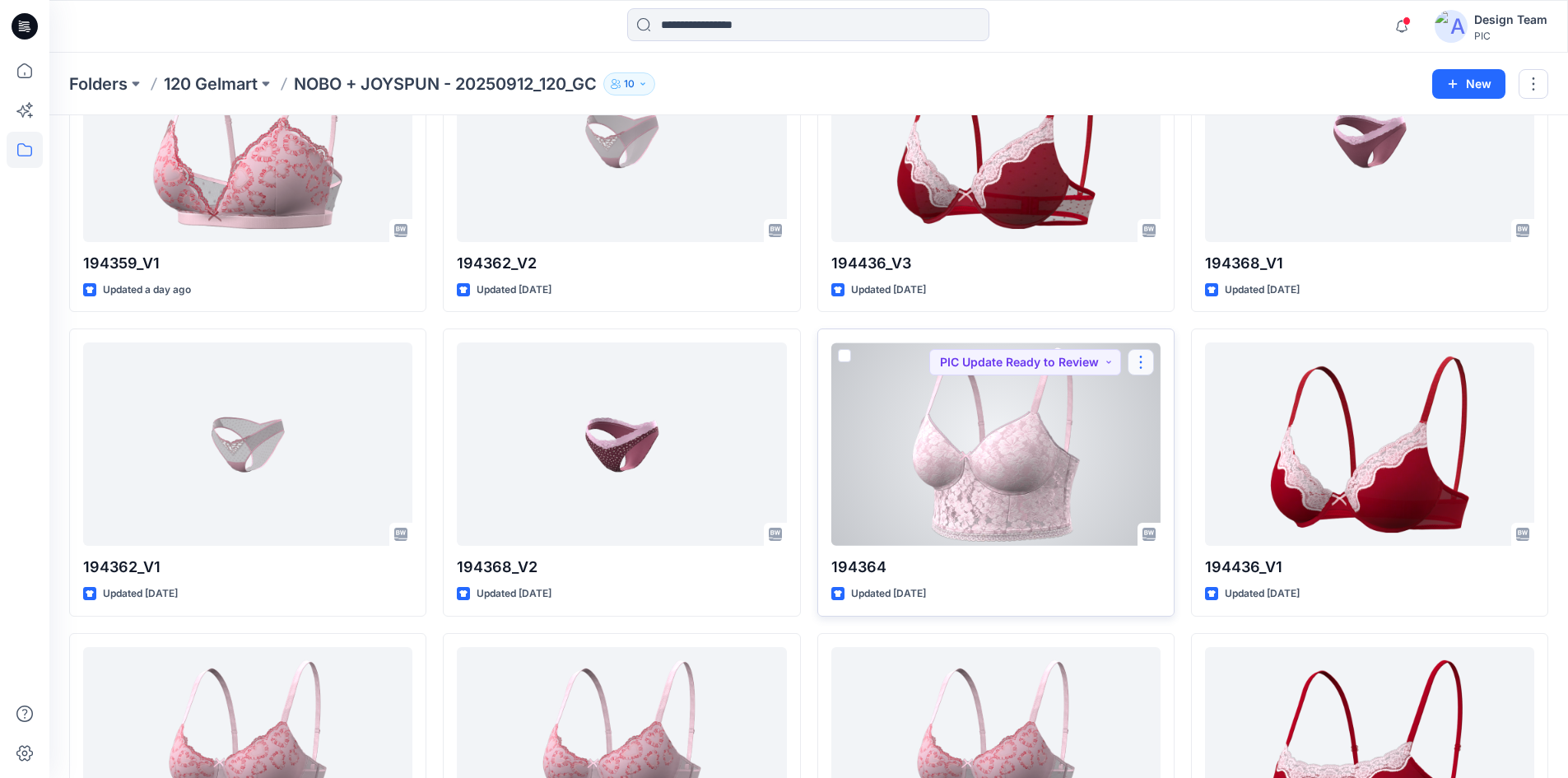
click at [1133, 364] on button "button" at bounding box center [1141, 363] width 26 height 26
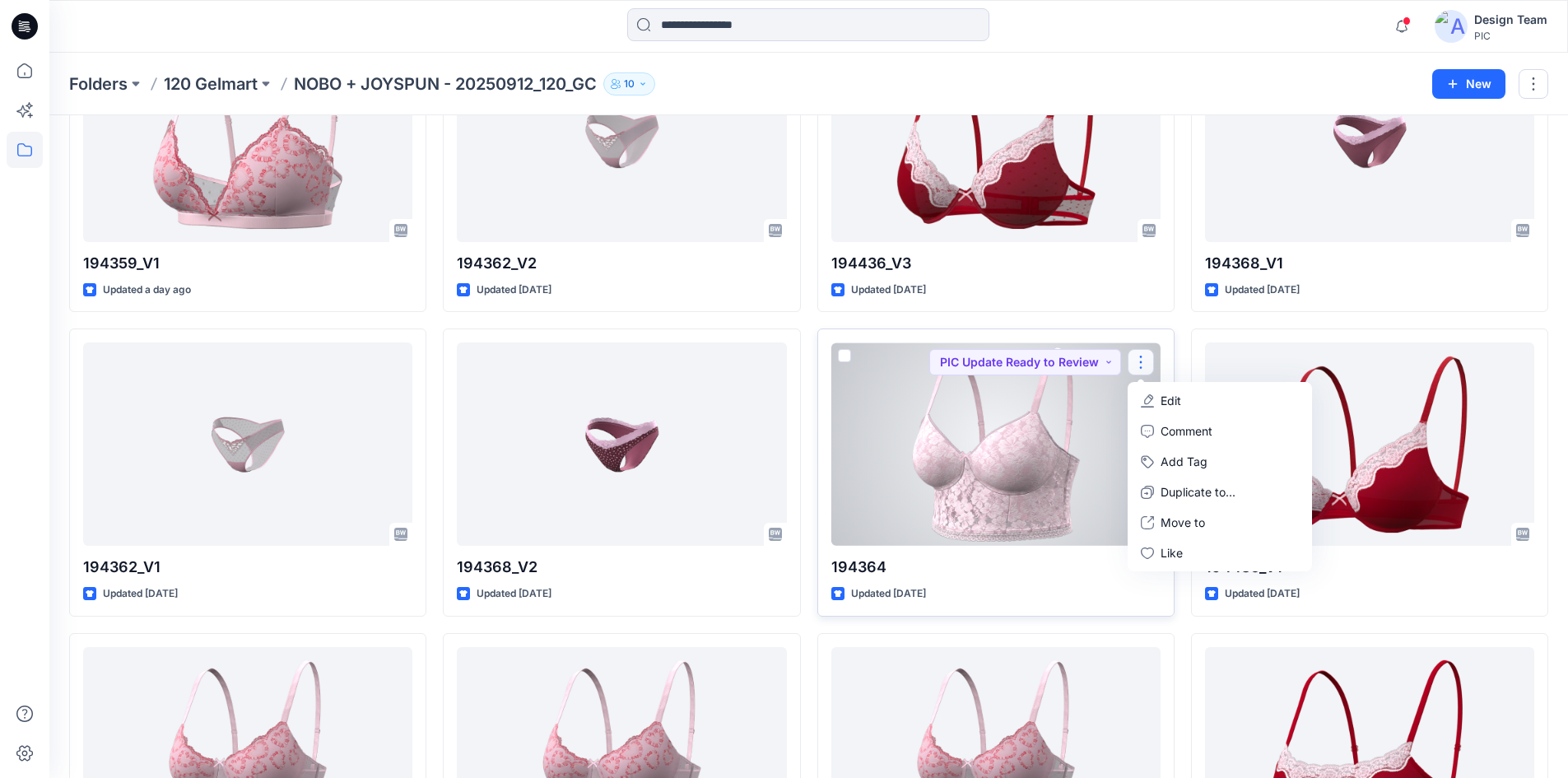
click at [1163, 393] on p "Edit" at bounding box center [1170, 400] width 20 height 18
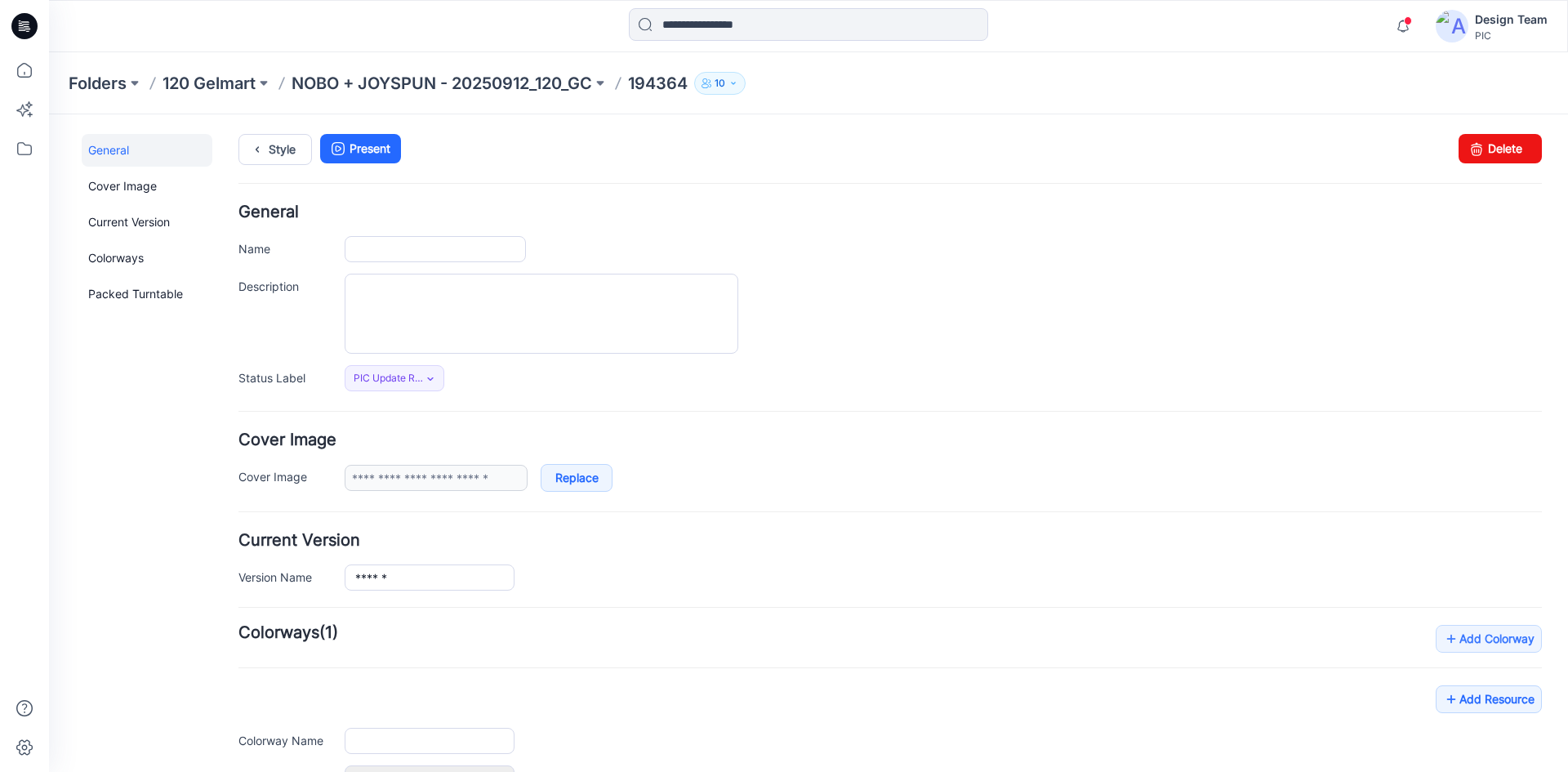
type input "******"
type input "**********"
drag, startPoint x: 1497, startPoint y: 148, endPoint x: 896, endPoint y: 198, distance: 603.1
click at [1497, 148] on link "Delete" at bounding box center [1501, 149] width 84 height 30
